Goal: Communication & Community: Answer question/provide support

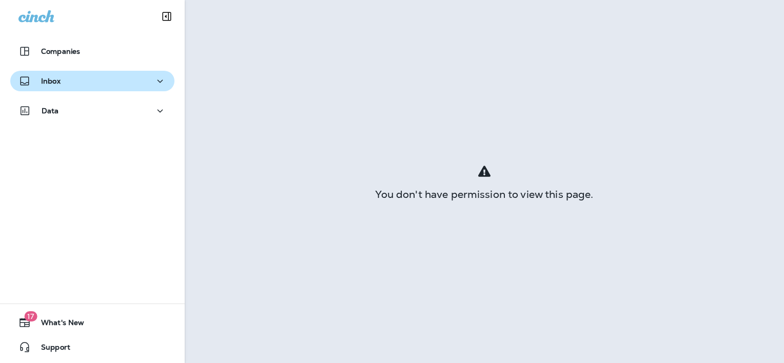
click at [155, 78] on icon "button" at bounding box center [160, 81] width 12 height 13
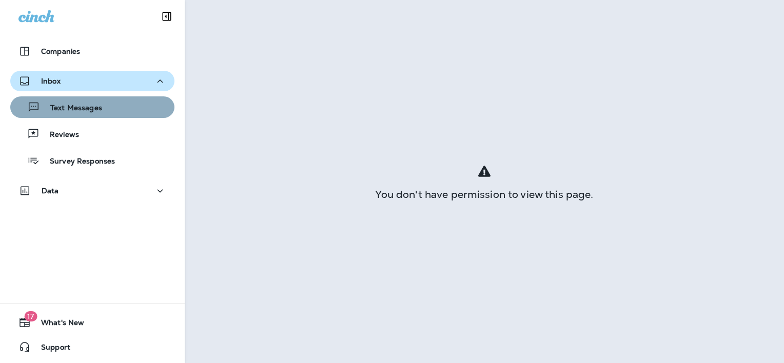
click at [115, 105] on div "Text Messages" at bounding box center [92, 106] width 156 height 15
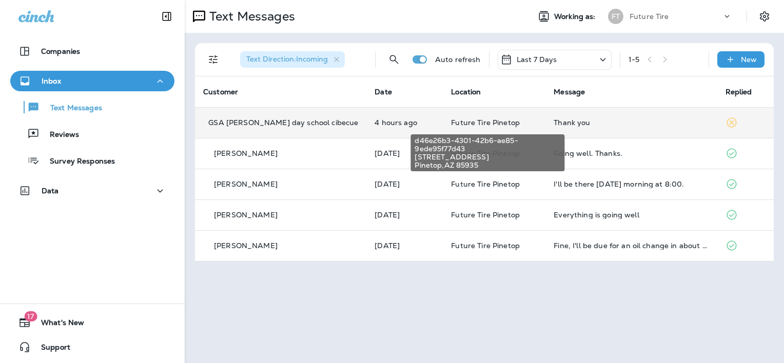
click at [466, 120] on span "Future Tire Pinetop" at bounding box center [485, 122] width 69 height 9
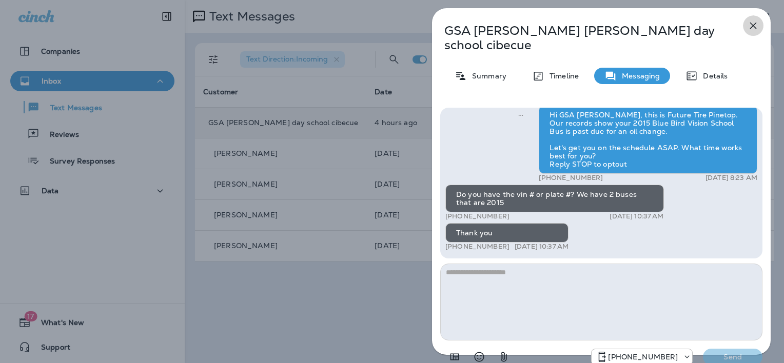
click at [753, 25] on icon "button" at bounding box center [753, 25] width 12 height 12
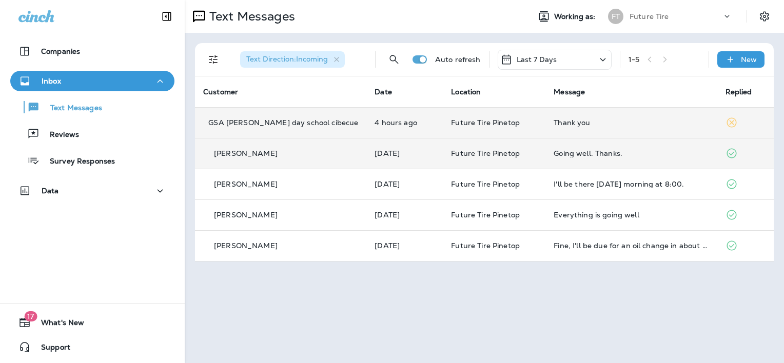
click at [556, 151] on div "Going well. Thanks." at bounding box center [630, 153] width 155 height 8
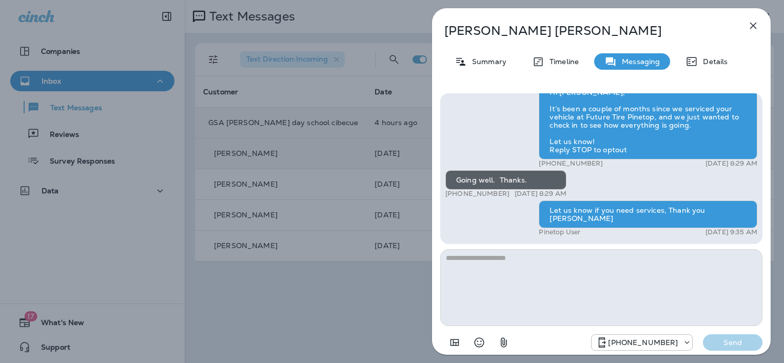
click at [750, 25] on icon "button" at bounding box center [753, 25] width 12 height 12
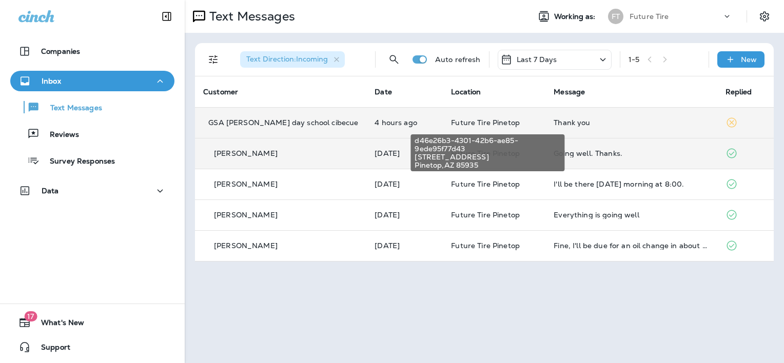
click at [486, 122] on span "Future Tire Pinetop" at bounding box center [485, 122] width 69 height 9
